Goal: Obtain resource: Obtain resource

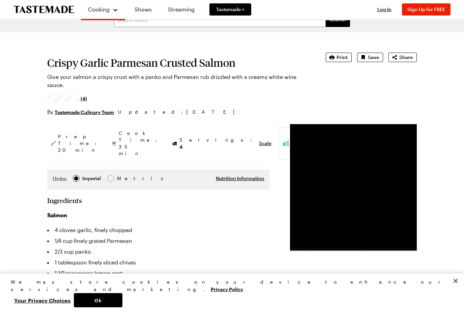
scroll to position [15, 0]
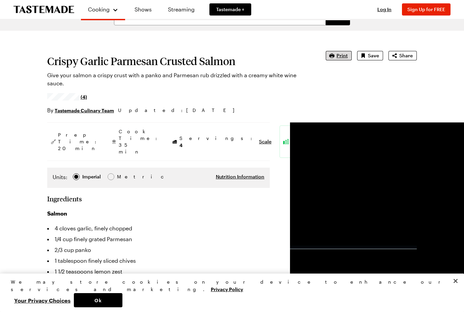
click at [341, 57] on span "Print" at bounding box center [342, 55] width 11 height 7
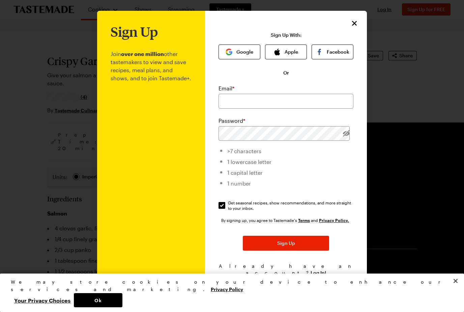
click at [357, 22] on icon "Close" at bounding box center [354, 23] width 8 height 8
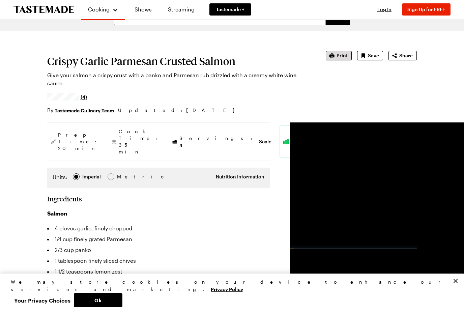
click at [346, 53] on span "Print" at bounding box center [342, 55] width 11 height 7
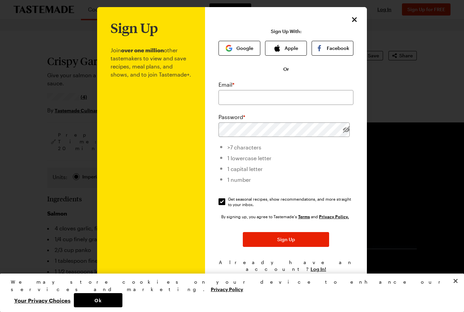
scroll to position [3, 0]
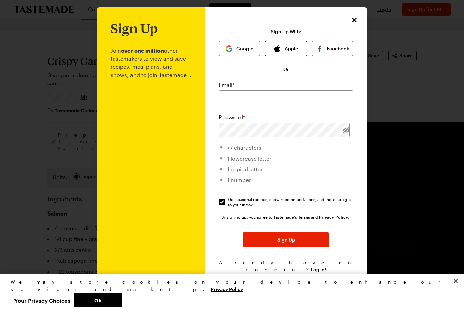
click at [353, 17] on icon "Close" at bounding box center [354, 20] width 8 height 8
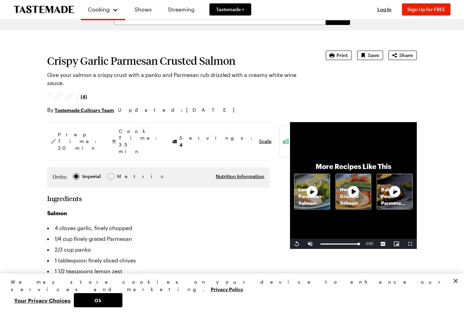
scroll to position [19, 0]
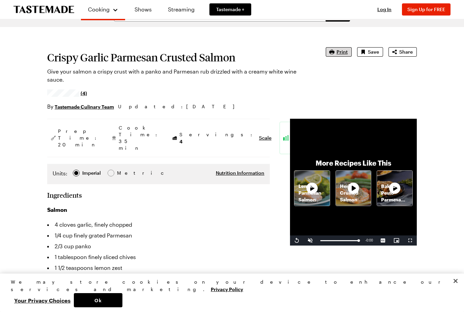
click at [337, 47] on button "Print" at bounding box center [339, 51] width 26 height 9
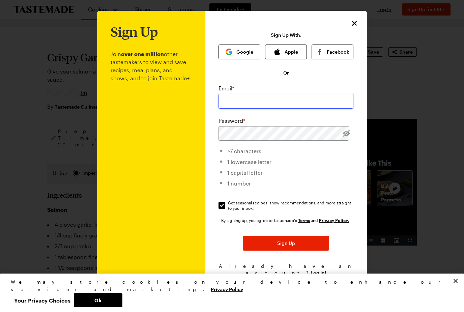
click at [315, 104] on input "email" at bounding box center [286, 101] width 135 height 15
type input "luseem@aol.com"
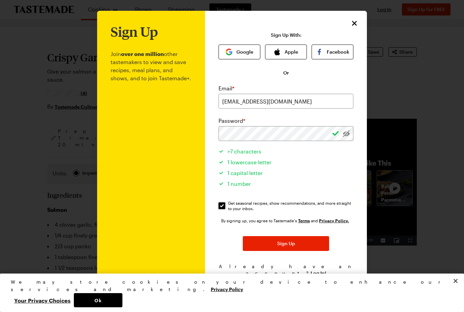
click at [221, 208] on input "Get seasonal recipes, show recommendations, and more straight to your inbox. Ge…" at bounding box center [222, 205] width 7 height 7
checkbox input "false"
click at [300, 242] on button "Sign Up" at bounding box center [286, 243] width 86 height 15
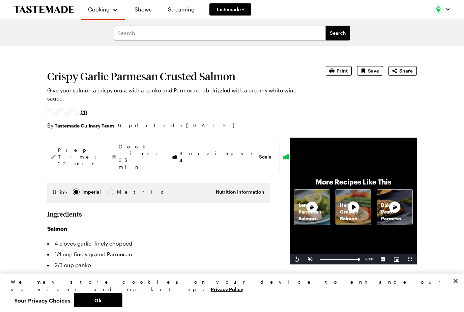
type textarea "x"
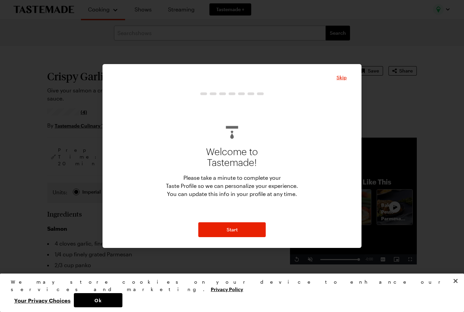
click at [349, 94] on div "Skip Welcome to Tastemade! Please take a minute to complete your Taste Profile …" at bounding box center [232, 156] width 259 height 184
click at [344, 97] on div "Welcome to Tastemade! Please take a minute to complete your Taste Profile so we…" at bounding box center [231, 164] width 229 height 145
click at [340, 97] on div "Welcome to Tastemade! Please take a minute to complete your Taste Profile so we…" at bounding box center [231, 164] width 229 height 145
click at [341, 96] on div "Welcome to Tastemade! Please take a minute to complete your Taste Profile so we…" at bounding box center [231, 164] width 229 height 145
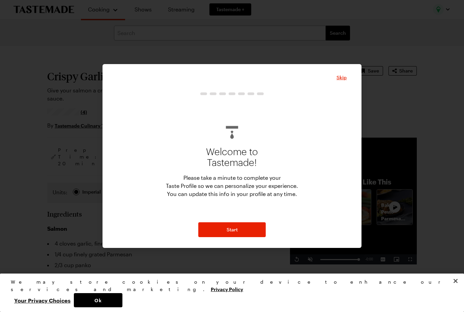
click at [240, 247] on div "Skip Welcome to Tastemade! Please take a minute to complete your Taste Profile …" at bounding box center [232, 156] width 259 height 184
click at [234, 243] on div "Skip Welcome to Tastemade! Please take a minute to complete your Taste Profile …" at bounding box center [232, 156] width 259 height 184
click at [299, 192] on div "Welcome to Tastemade! Please take a minute to complete your Taste Profile so we…" at bounding box center [231, 158] width 229 height 119
click at [342, 96] on div "Welcome to Tastemade! Please take a minute to complete your Taste Profile so we…" at bounding box center [231, 164] width 229 height 145
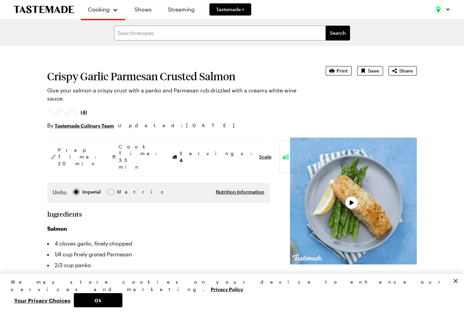
type textarea "x"
click at [341, 73] on span "Print" at bounding box center [342, 70] width 11 height 7
